Goal: Find contact information: Find contact information

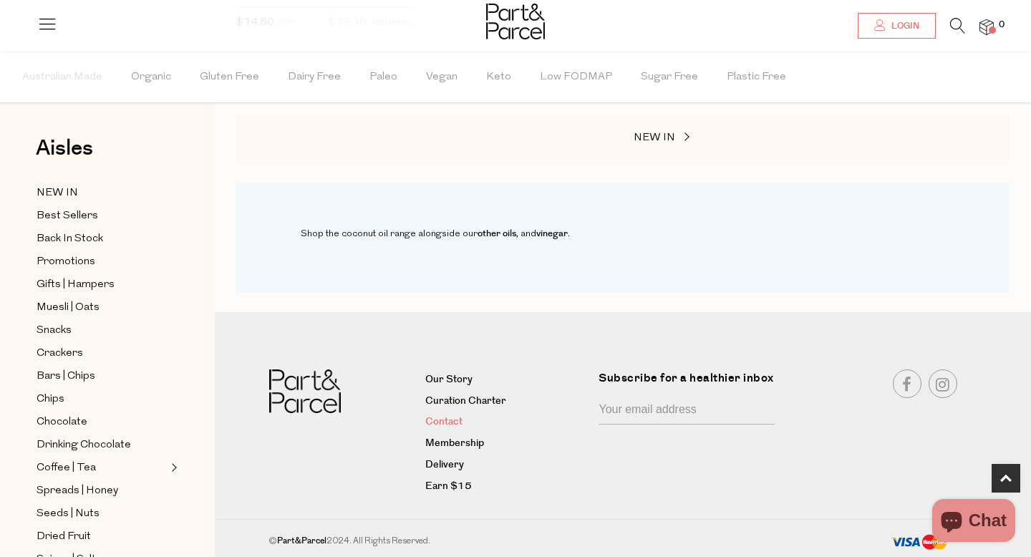
click at [440, 425] on link "Contact" at bounding box center [506, 422] width 163 height 17
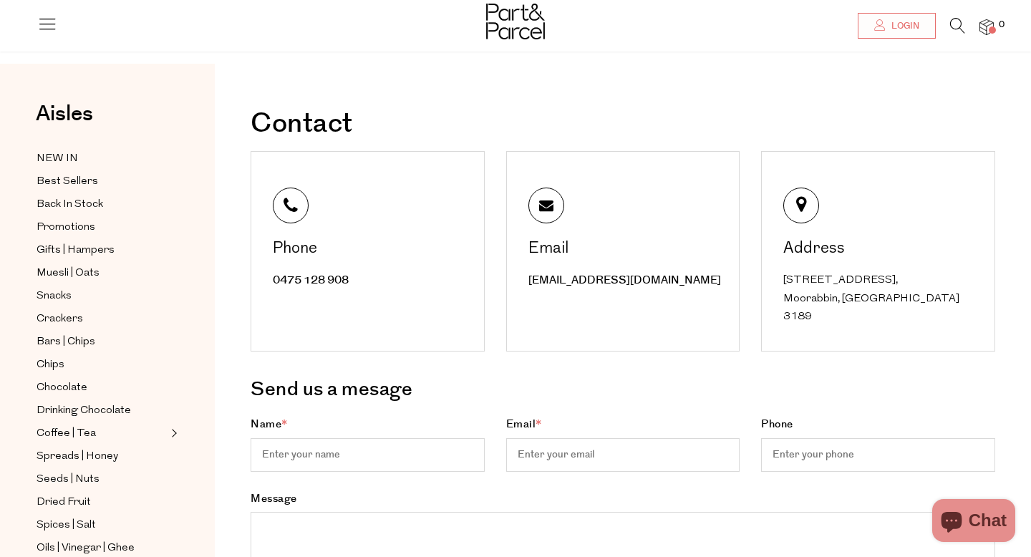
scroll to position [14, 0]
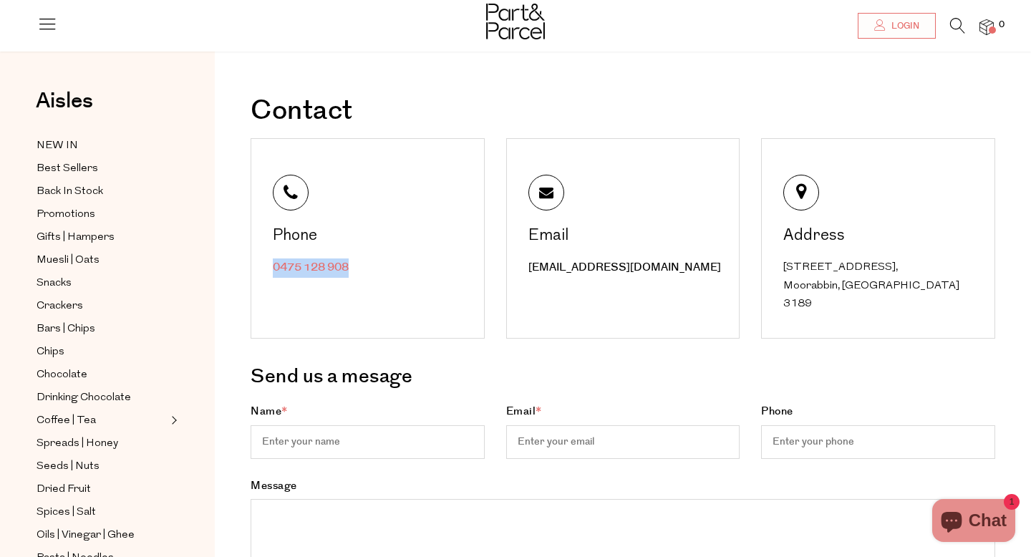
drag, startPoint x: 359, startPoint y: 265, endPoint x: 273, endPoint y: 262, distance: 86.0
click at [273, 262] on div "0475 128 908" at bounding box center [369, 267] width 193 height 19
copy link "0475 128 908"
